Goal: Information Seeking & Learning: Learn about a topic

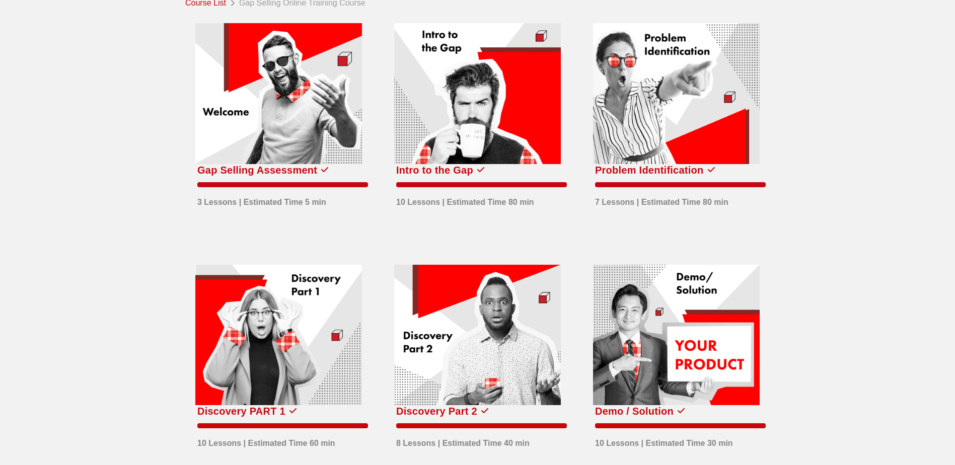
scroll to position [50, 0]
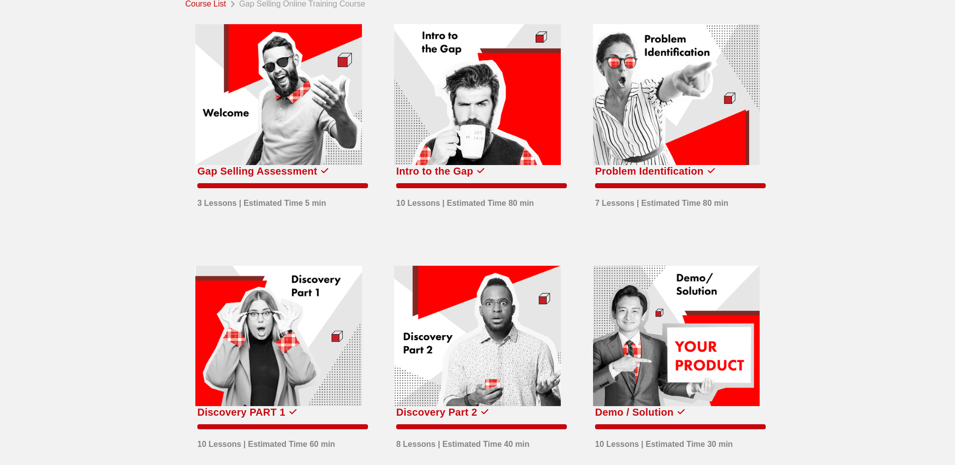
click at [495, 134] on div at bounding box center [477, 94] width 167 height 141
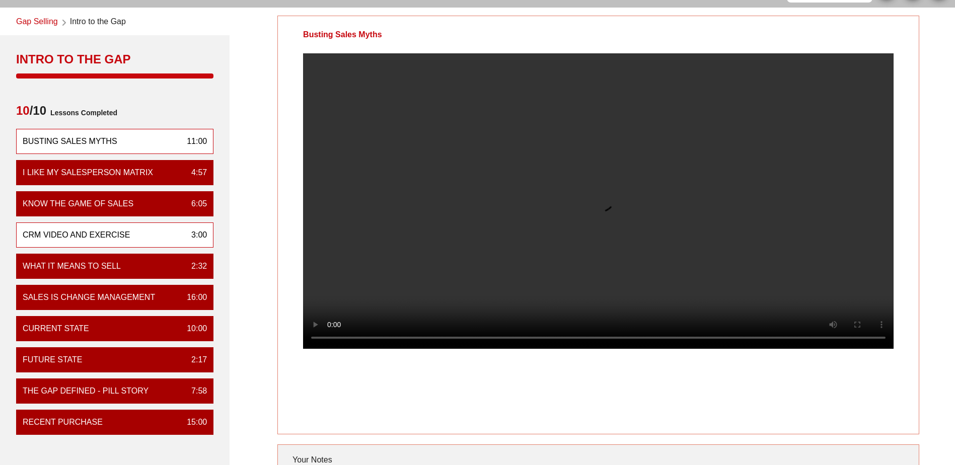
scroll to position [50, 0]
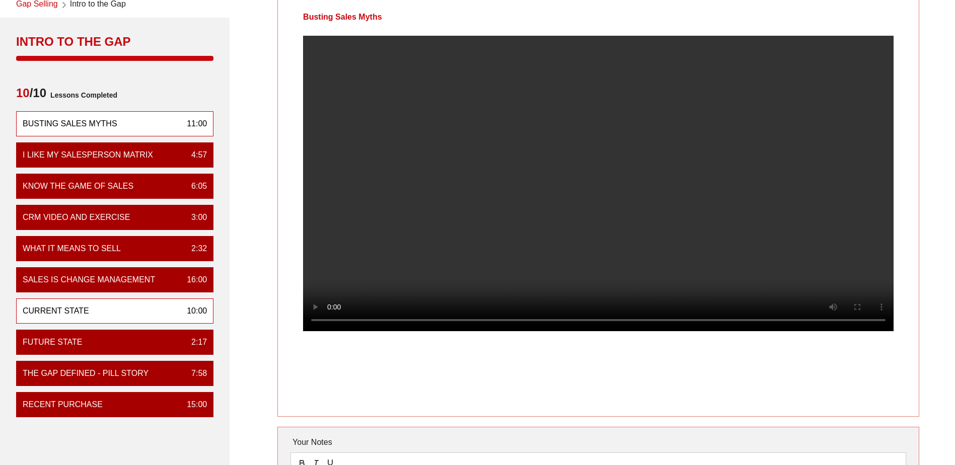
click at [127, 312] on div "Current State 10:00" at bounding box center [114, 310] width 197 height 25
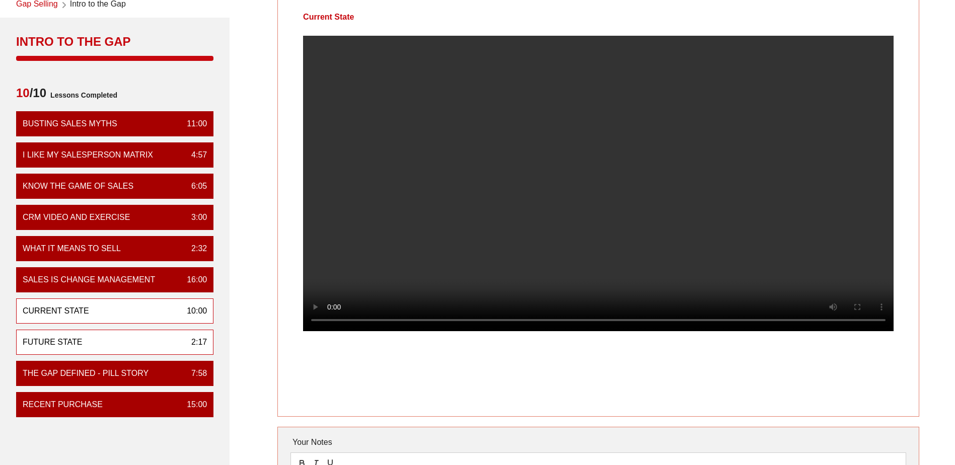
click at [146, 340] on div "Future State 2:17" at bounding box center [114, 342] width 197 height 25
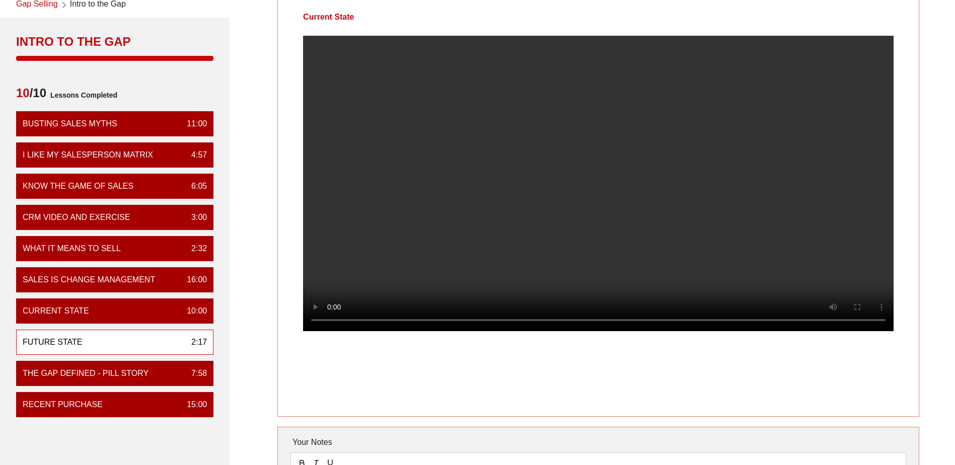
scroll to position [0, 0]
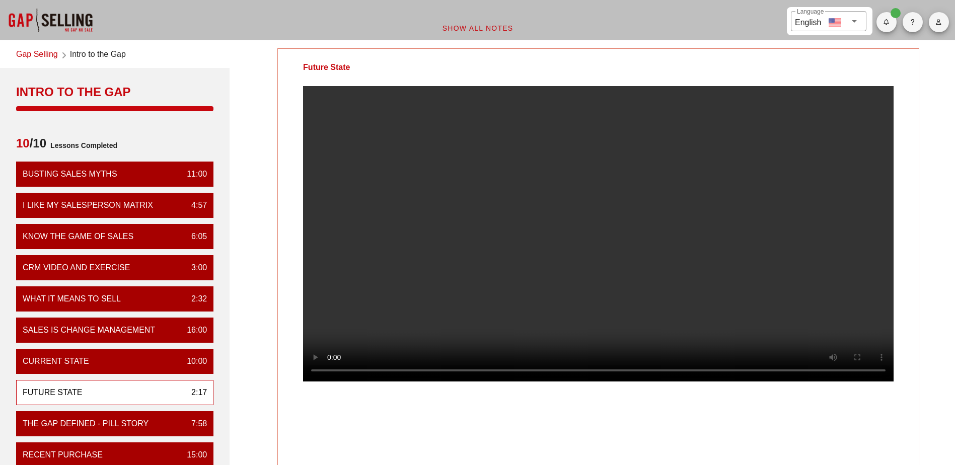
click at [638, 336] on video at bounding box center [598, 233] width 590 height 295
click at [598, 263] on video at bounding box center [598, 233] width 590 height 295
click at [638, 236] on video at bounding box center [598, 233] width 590 height 295
click at [624, 172] on video at bounding box center [598, 233] width 590 height 295
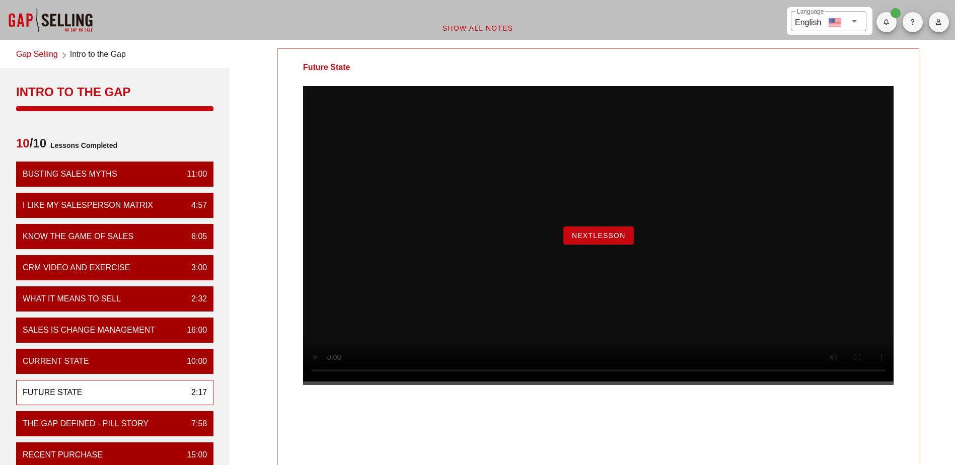
click at [605, 240] on span "NextLesson" at bounding box center [598, 236] width 54 height 8
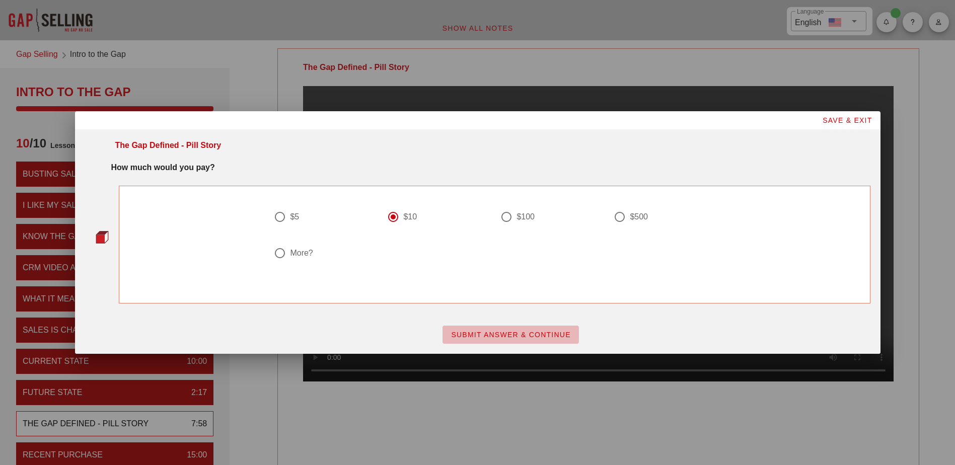
click at [525, 342] on button "SUBMIT ANSWER & CONTINUE" at bounding box center [510, 335] width 136 height 18
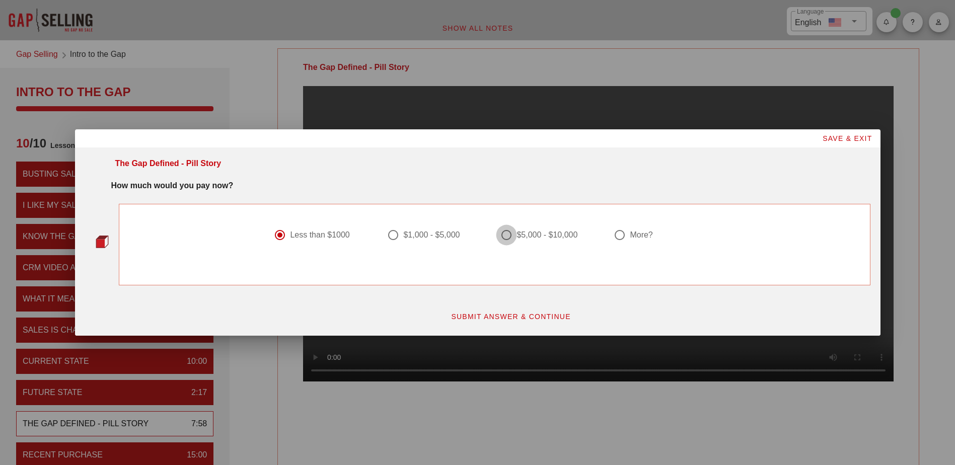
click at [509, 234] on div at bounding box center [506, 234] width 17 height 17
radio input "false"
radio input "true"
click at [528, 310] on button "SUBMIT ANSWER & CONTINUE" at bounding box center [510, 317] width 136 height 18
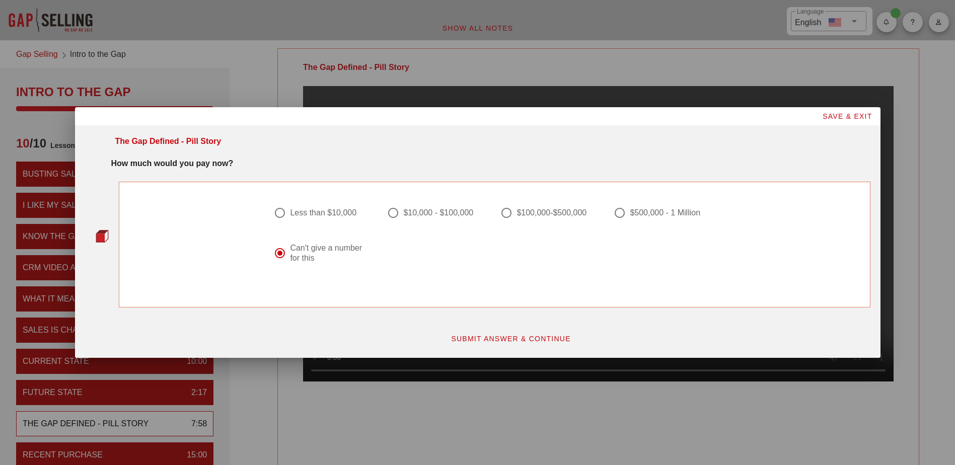
click at [538, 211] on div "$100,000-$500,000" at bounding box center [551, 213] width 70 height 10
radio input "true"
click at [502, 336] on span "SUBMIT ANSWER & CONTINUE" at bounding box center [510, 339] width 120 height 8
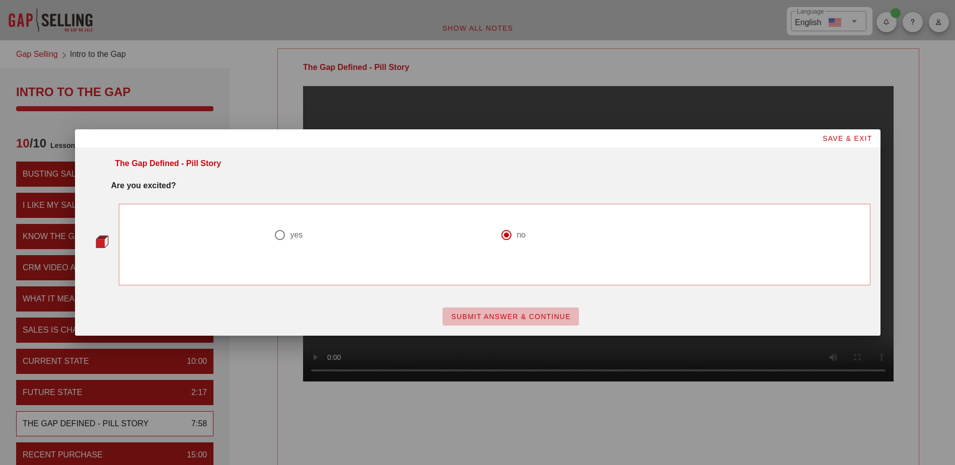
click at [517, 315] on span "SUBMIT ANSWER & CONTINUE" at bounding box center [510, 317] width 120 height 8
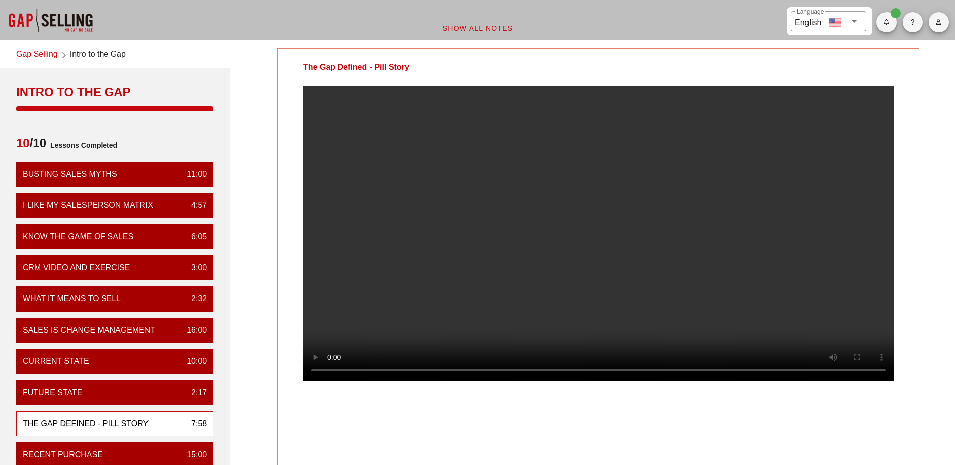
click at [613, 301] on video at bounding box center [598, 233] width 590 height 295
click at [598, 297] on video at bounding box center [598, 233] width 590 height 295
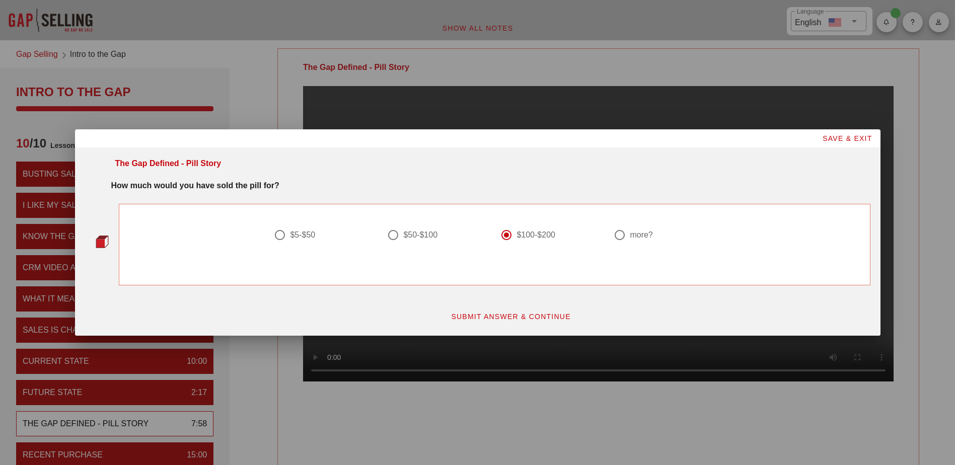
click at [517, 320] on span "SUBMIT ANSWER & CONTINUE" at bounding box center [510, 317] width 120 height 8
